Goal: Transaction & Acquisition: Purchase product/service

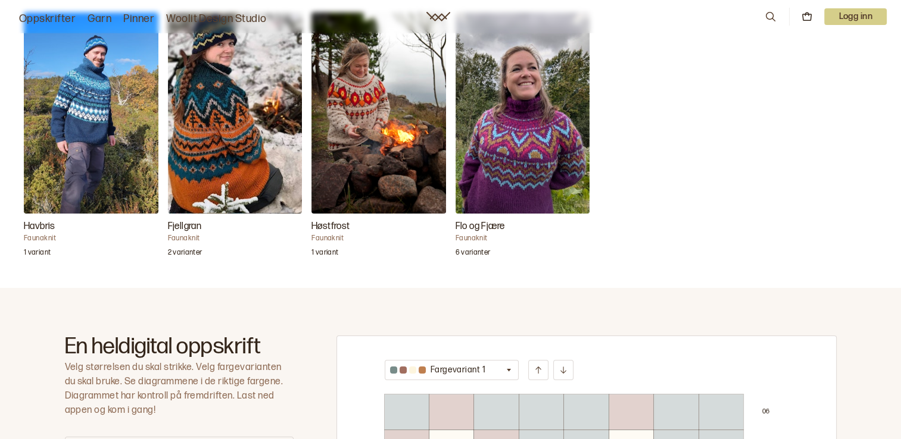
scroll to position [357, 0]
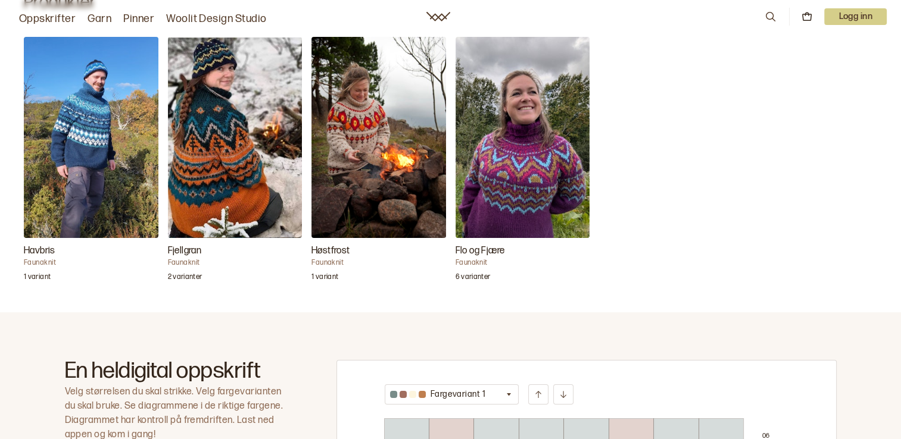
click at [376, 158] on img "Høstfrost" at bounding box center [378, 137] width 135 height 201
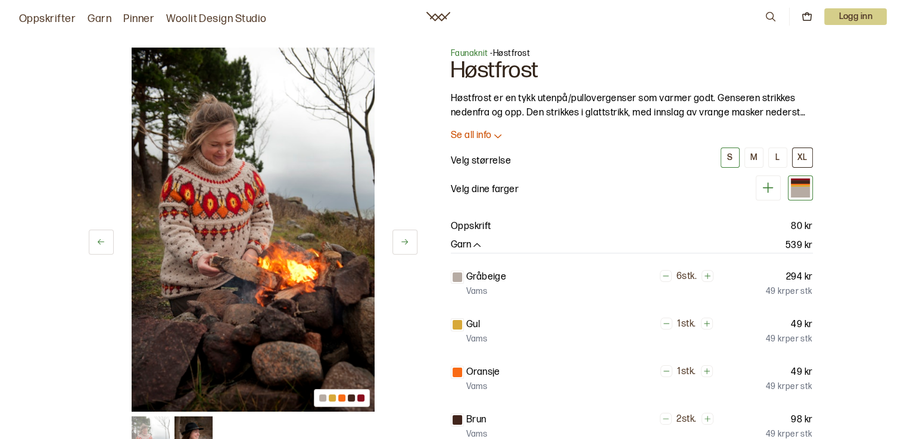
click at [804, 152] on div "XL" at bounding box center [802, 157] width 10 height 11
click at [800, 189] on div at bounding box center [800, 193] width 19 height 10
click at [476, 243] on icon "button" at bounding box center [476, 245] width 7 height 4
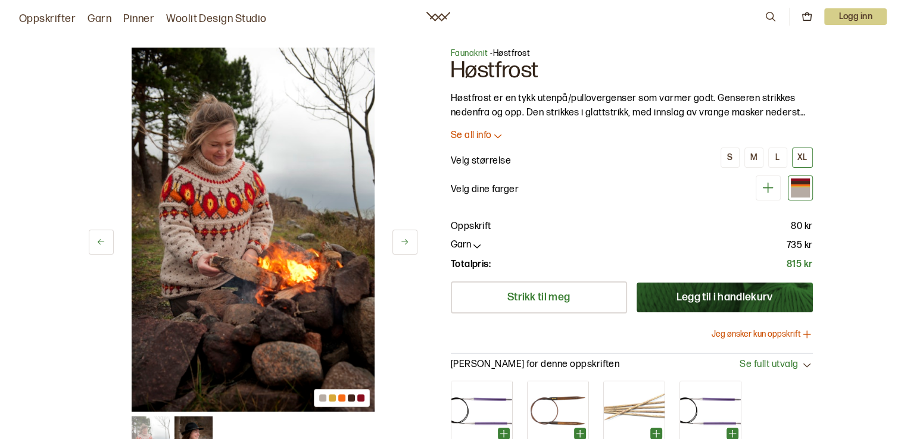
click at [476, 243] on icon "button" at bounding box center [477, 246] width 12 height 12
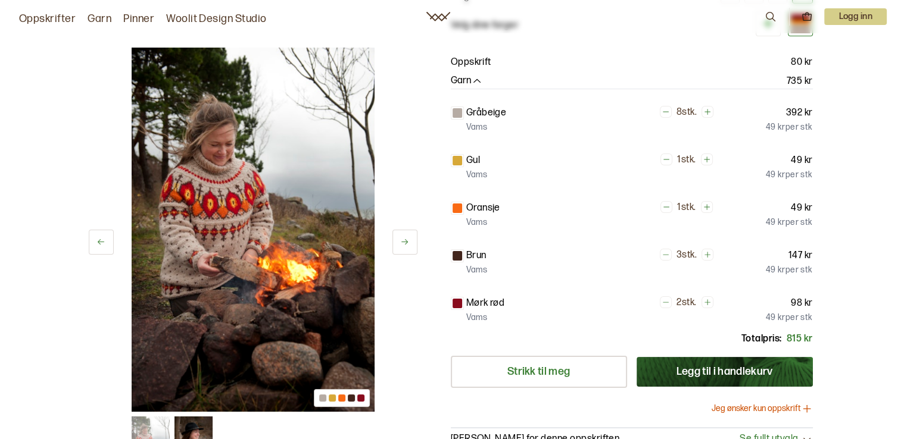
scroll to position [179, 0]
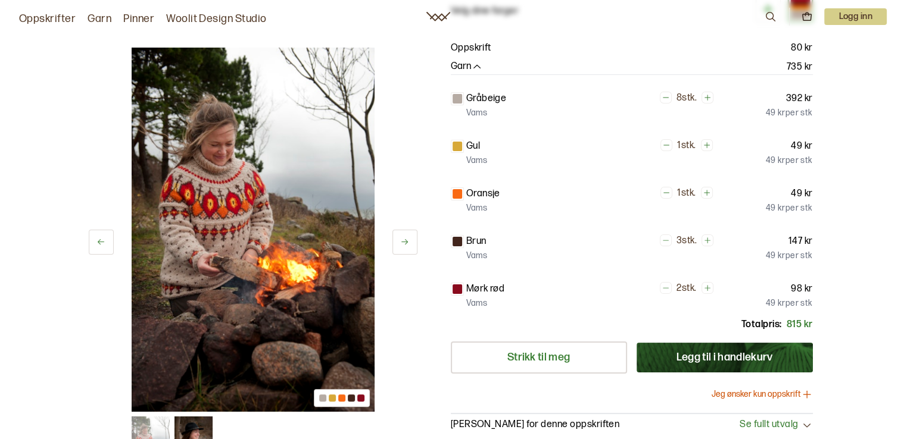
click at [694, 359] on button "Legg til i handlekurv" at bounding box center [724, 358] width 176 height 30
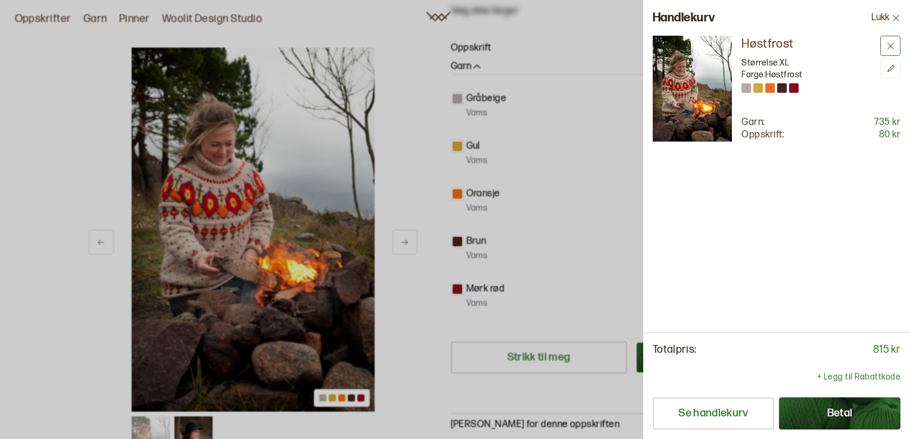
click at [888, 46] on icon at bounding box center [890, 46] width 7 height 7
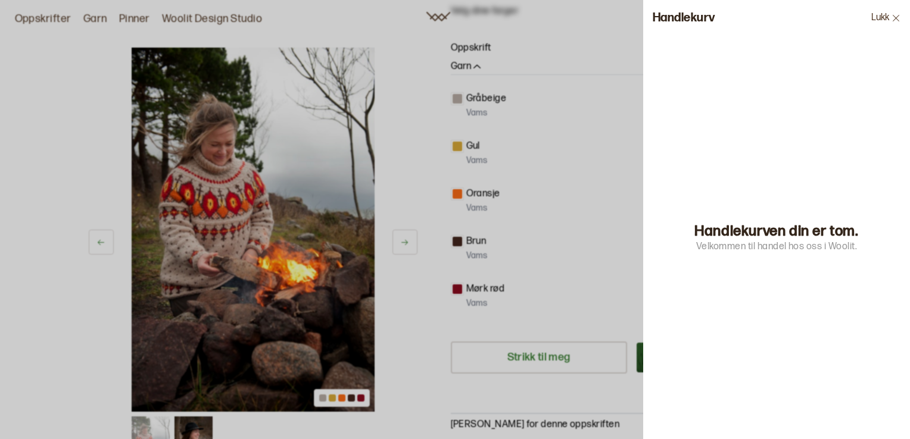
click at [896, 20] on icon at bounding box center [895, 18] width 9 height 9
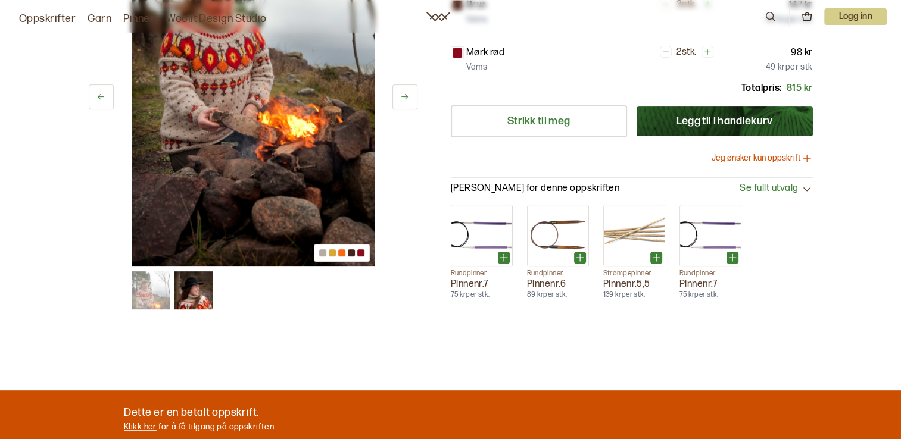
scroll to position [417, 0]
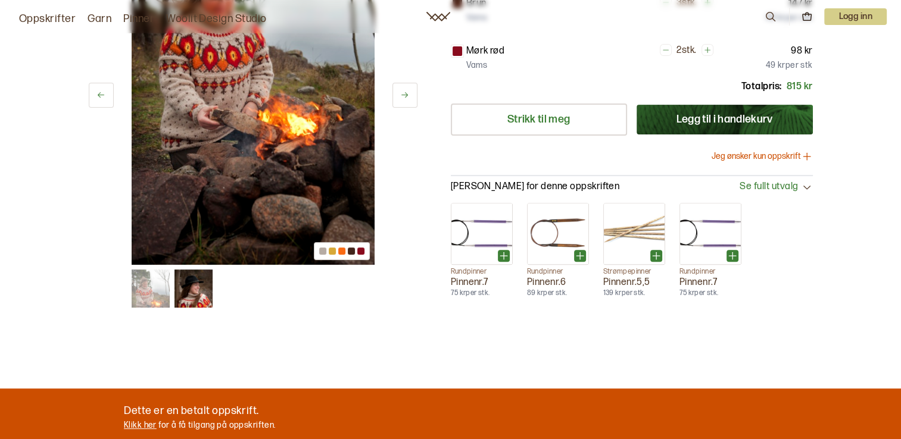
click at [806, 184] on icon at bounding box center [807, 187] width 12 height 12
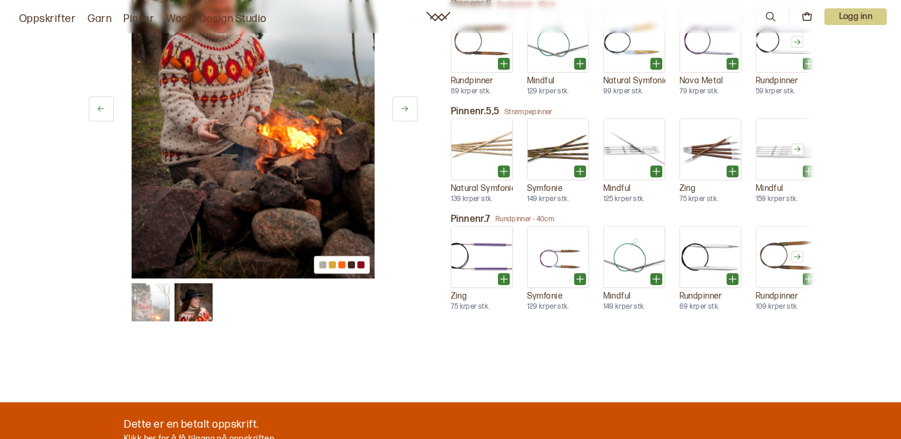
scroll to position [655, 0]
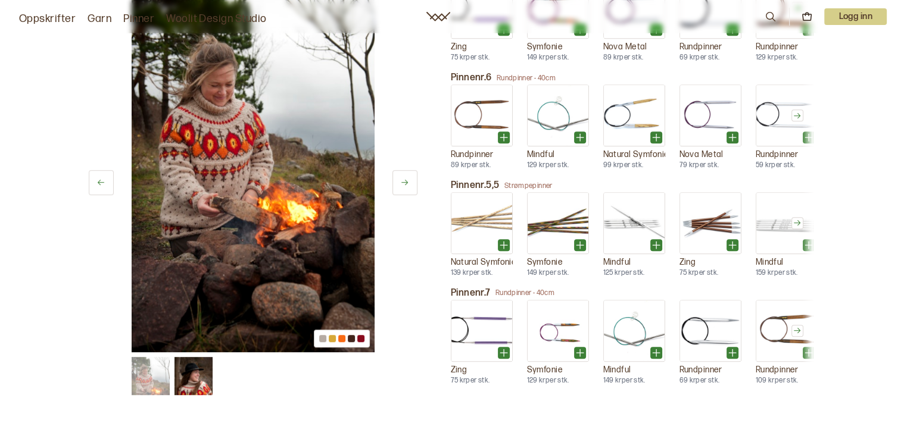
click at [201, 377] on img at bounding box center [193, 376] width 38 height 38
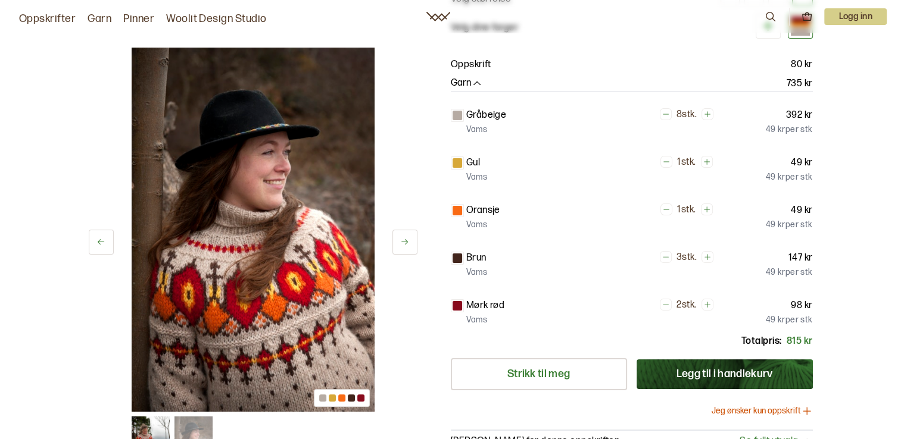
scroll to position [0, 0]
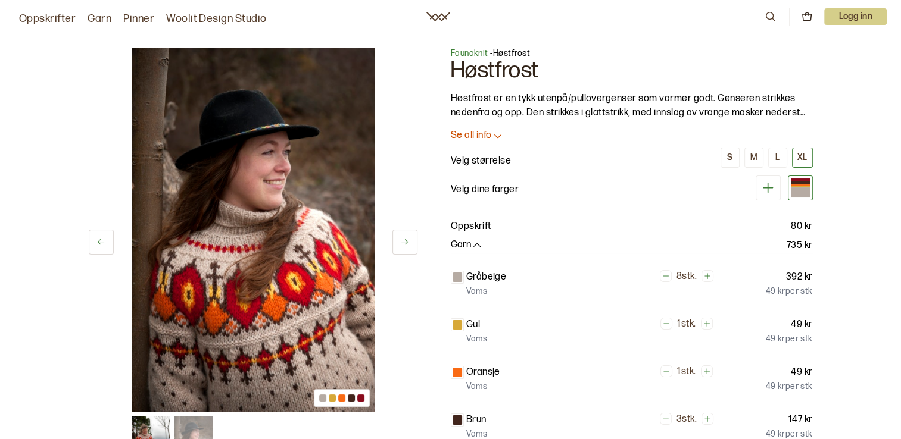
click at [102, 15] on link "Garn" at bounding box center [100, 19] width 24 height 17
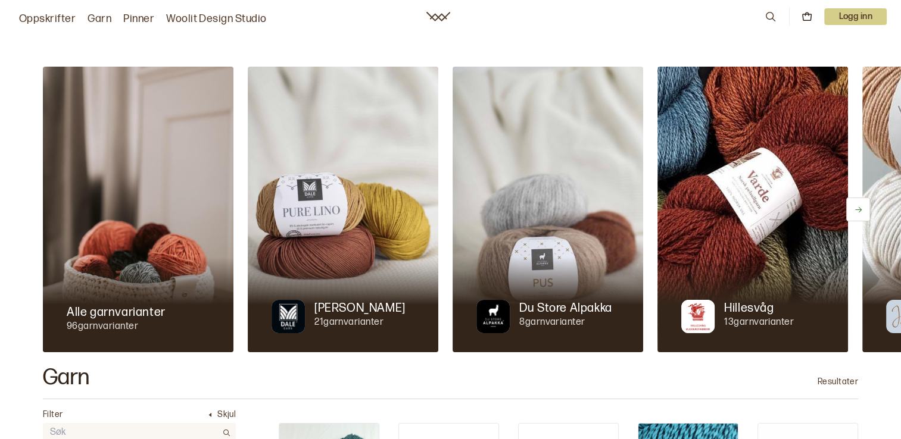
click at [561, 239] on img at bounding box center [547, 210] width 190 height 286
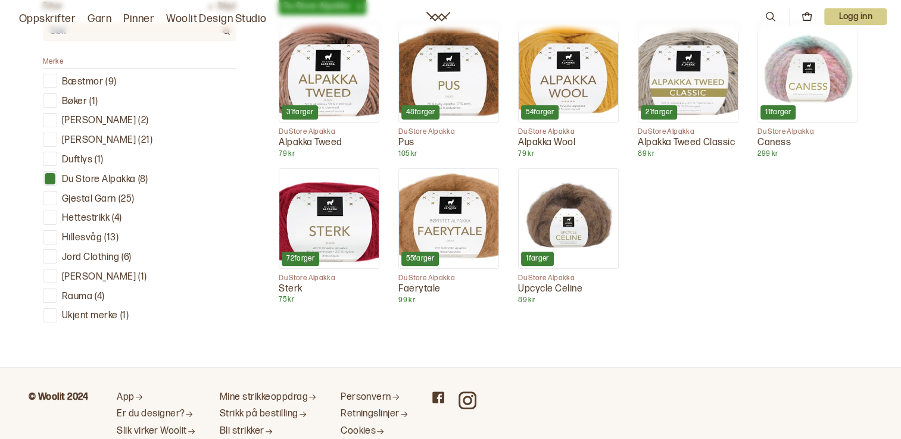
scroll to position [417, 0]
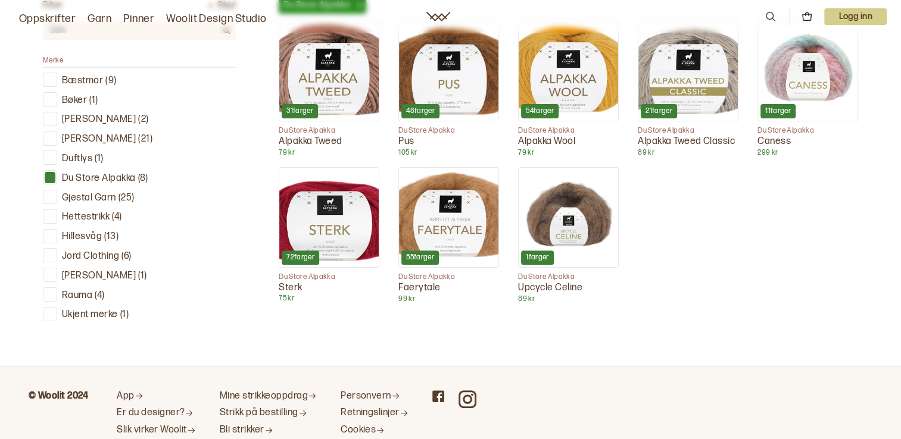
click at [804, 68] on img at bounding box center [807, 70] width 99 height 99
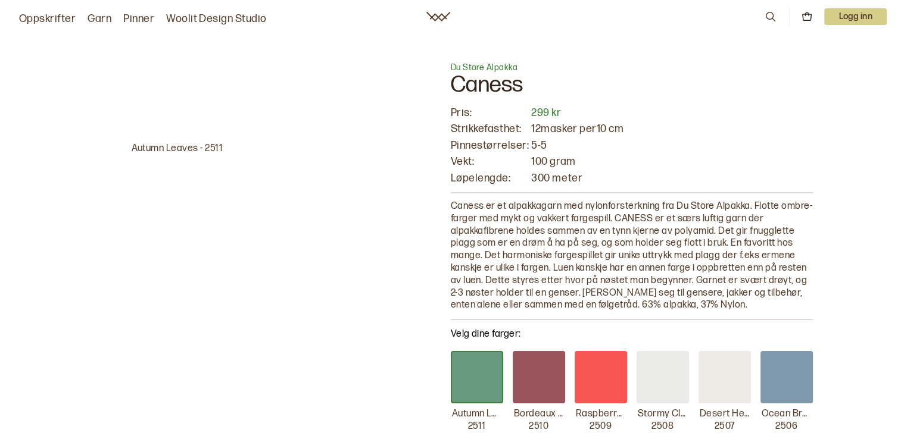
scroll to position [417, 0]
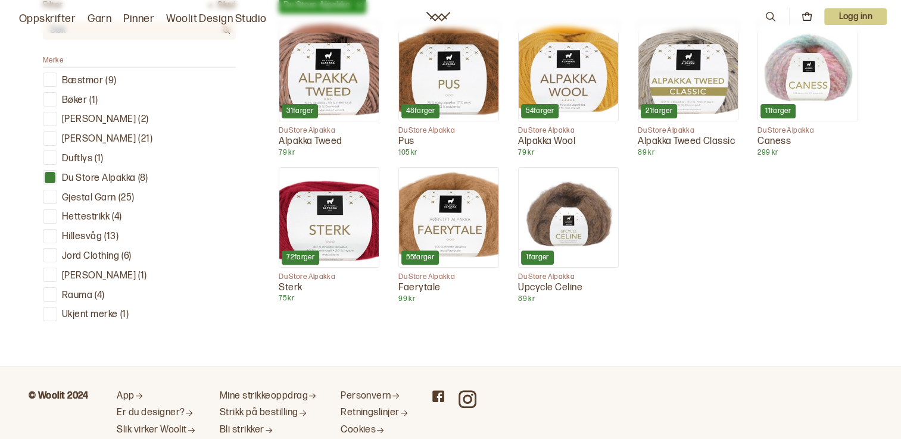
click at [461, 85] on img at bounding box center [448, 70] width 99 height 99
